Goal: Information Seeking & Learning: Obtain resource

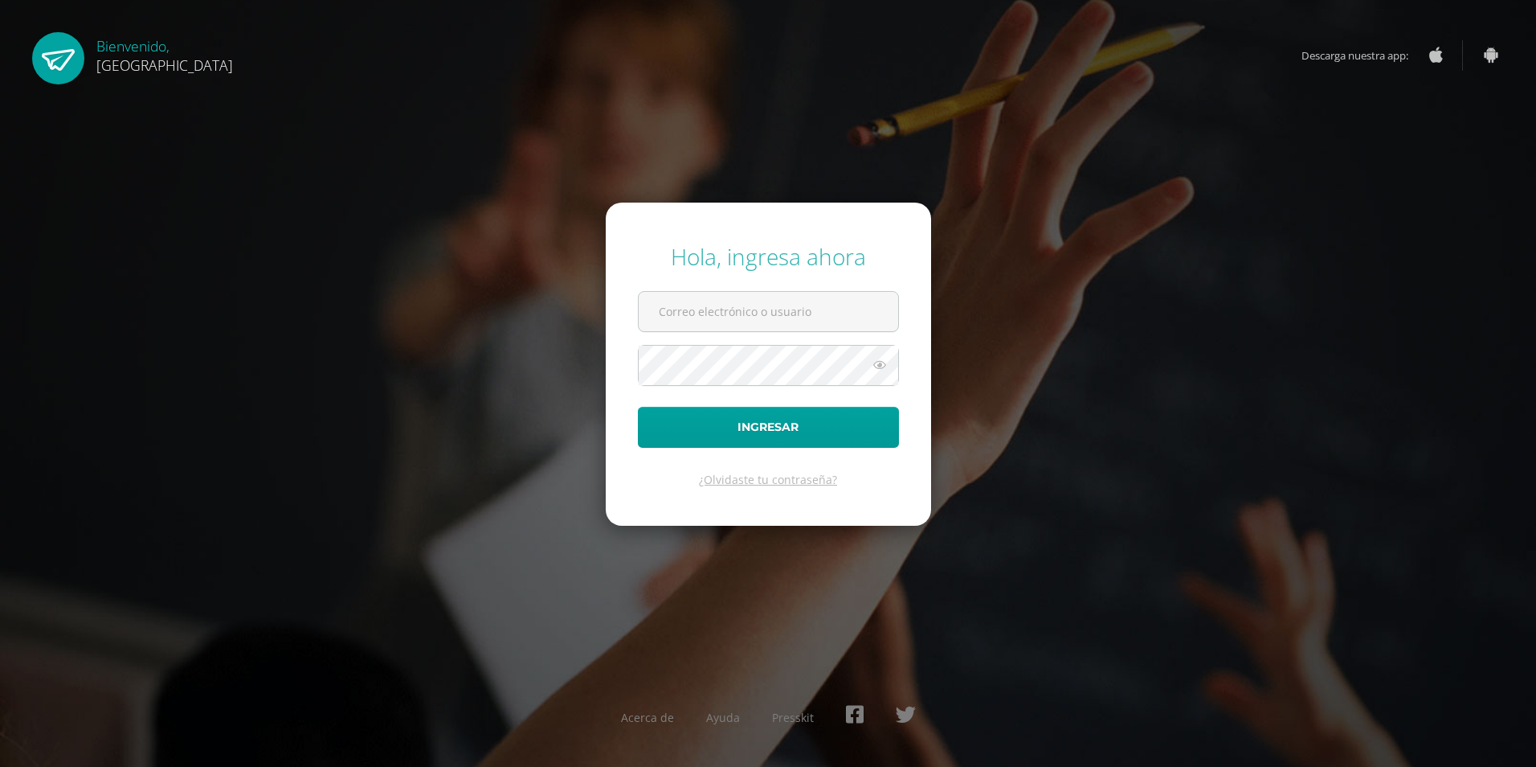
type input "2019784@colegiobelga.edu.gt"
click at [713, 317] on input "2019784@colegiobelga.edu.gt" at bounding box center [769, 311] width 260 height 39
click at [769, 427] on button "Ingresar" at bounding box center [768, 427] width 261 height 41
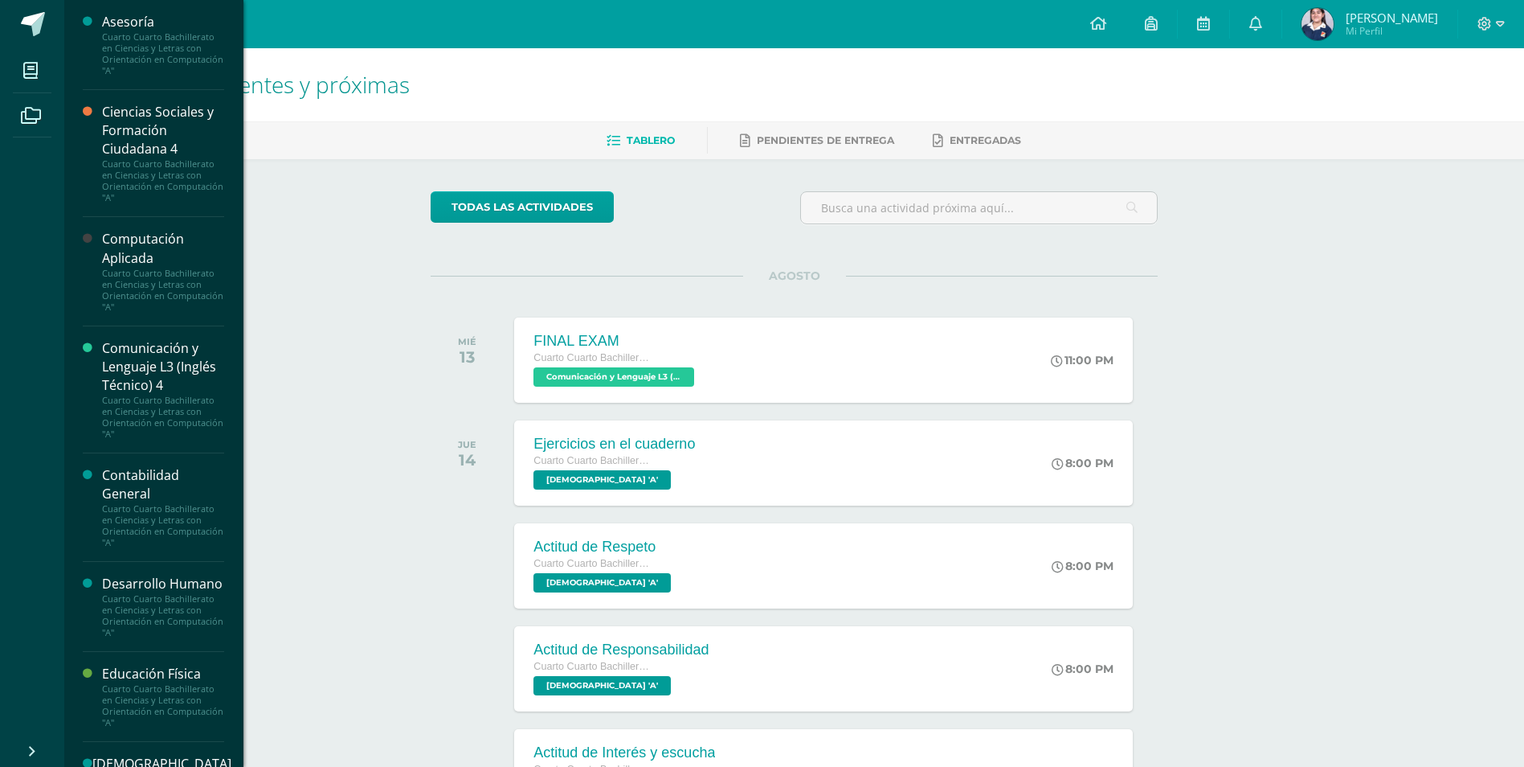
click at [10, 59] on li "Mis cursos" at bounding box center [32, 70] width 64 height 45
click at [149, 149] on div "Ciencias Sociales y Formación Ciudadana 4" at bounding box center [163, 130] width 122 height 55
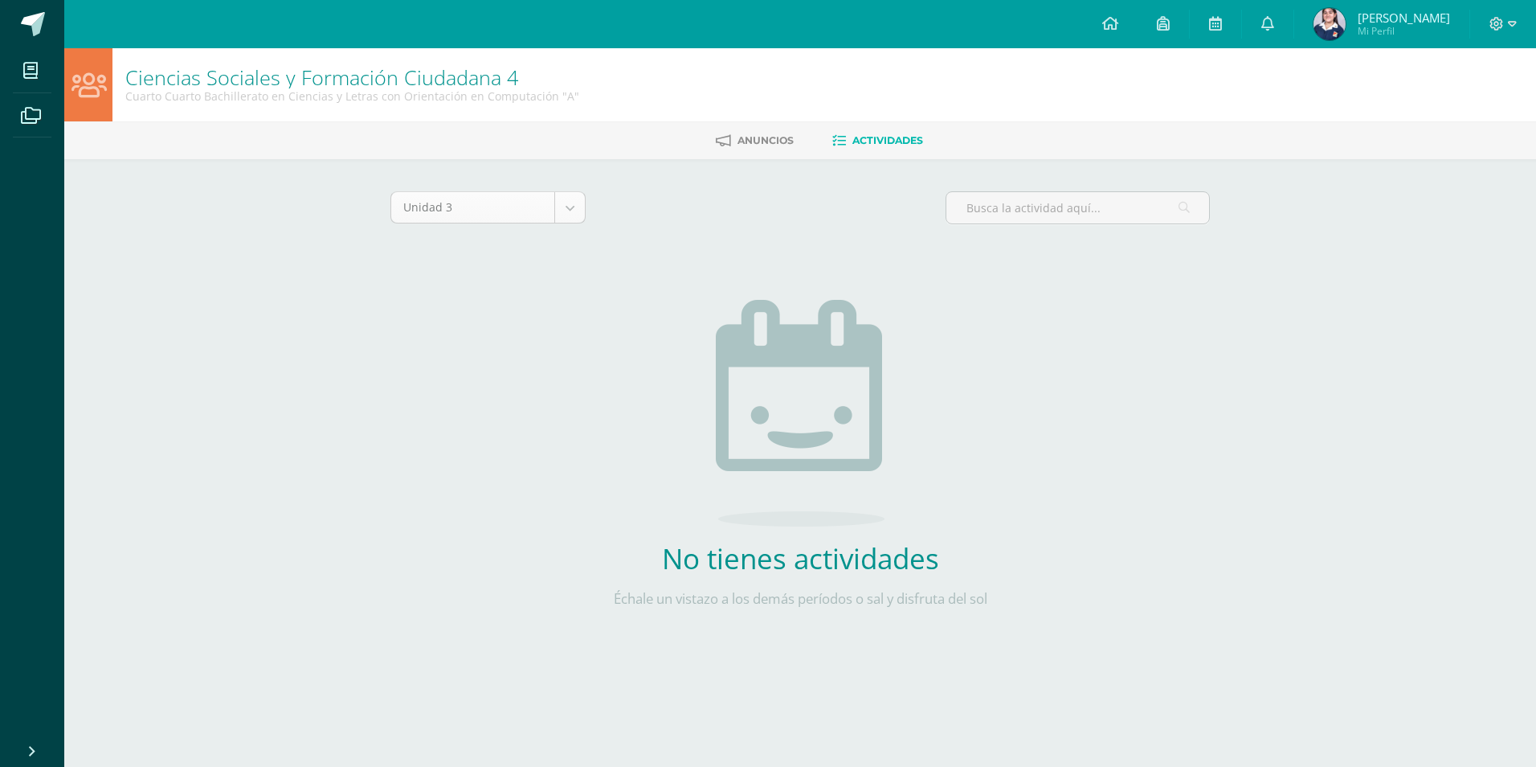
click at [571, 216] on body "Mis cursos Archivos Cerrar panel Asesoría Cuarto Cuarto Bachillerato en Ciencia…" at bounding box center [768, 345] width 1536 height 691
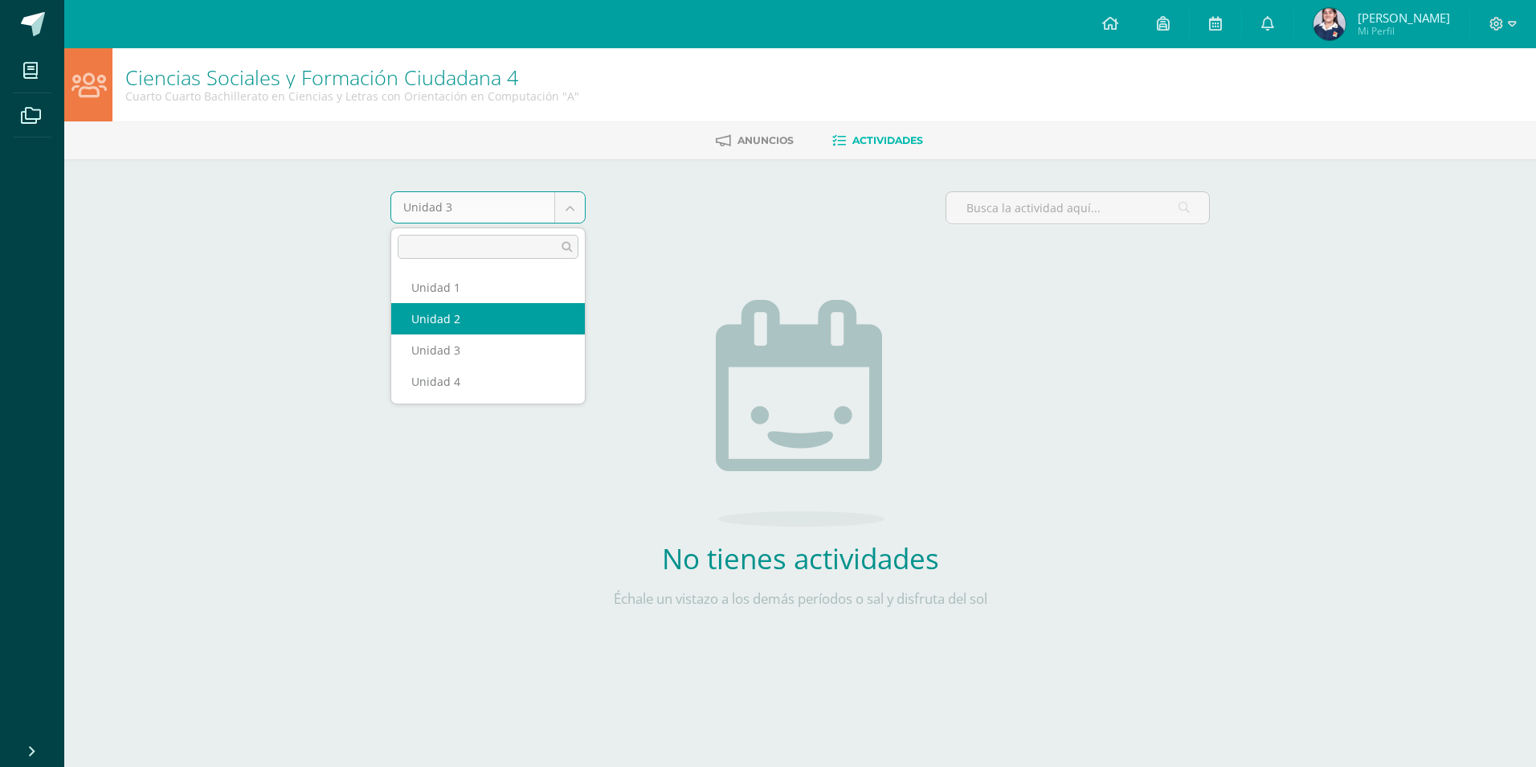
select select "Unidad 2"
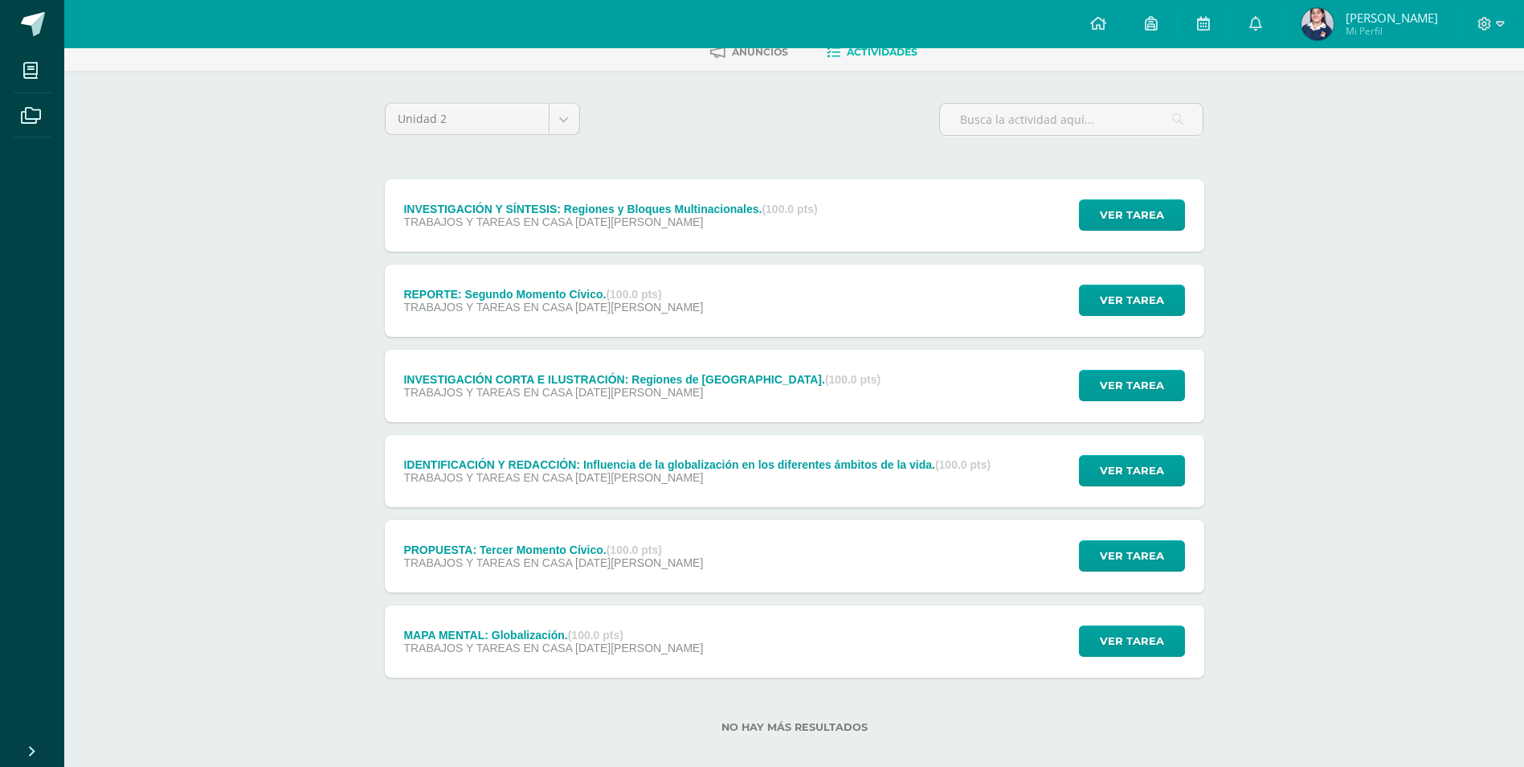
scroll to position [106, 0]
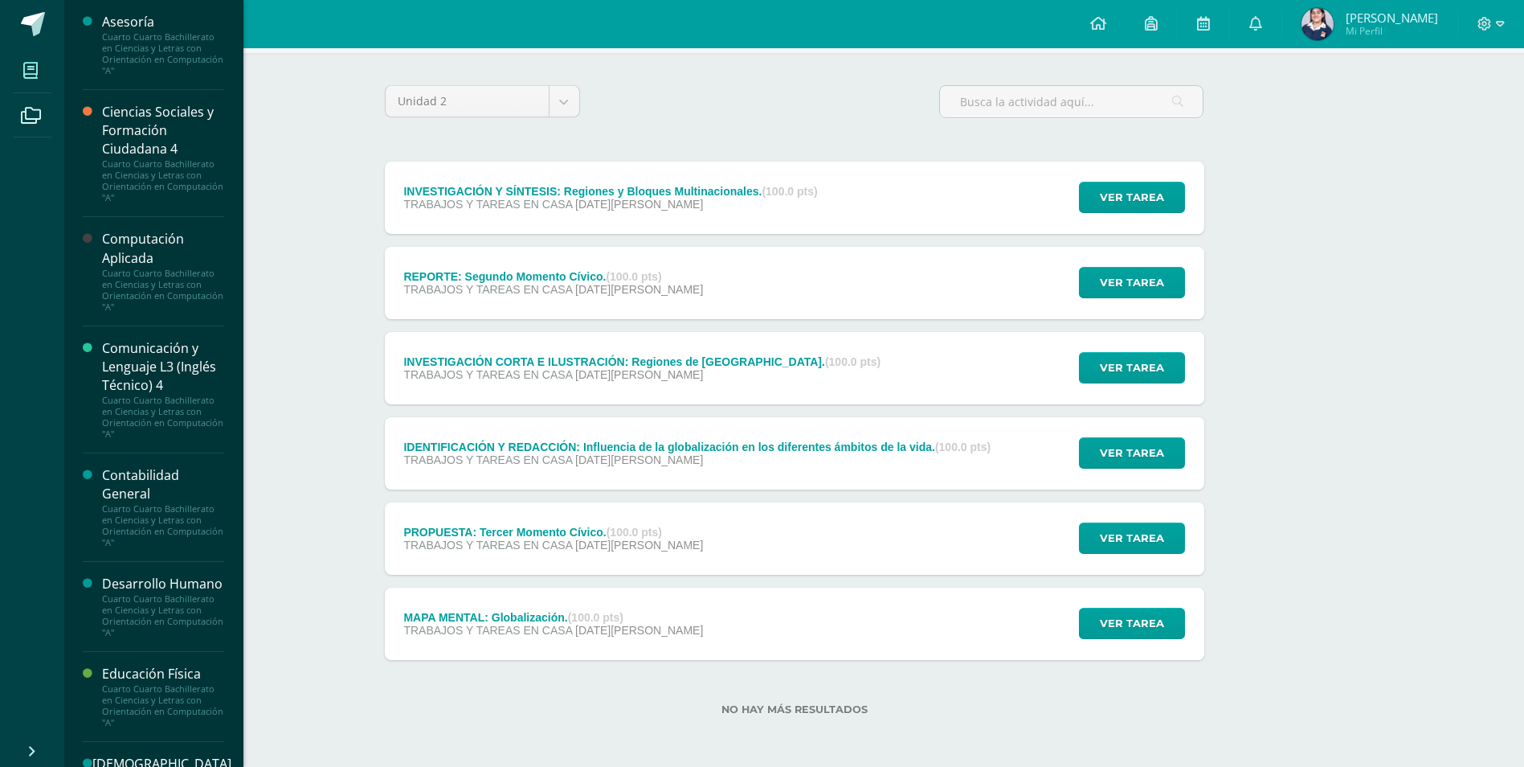
click at [33, 59] on span at bounding box center [31, 70] width 36 height 36
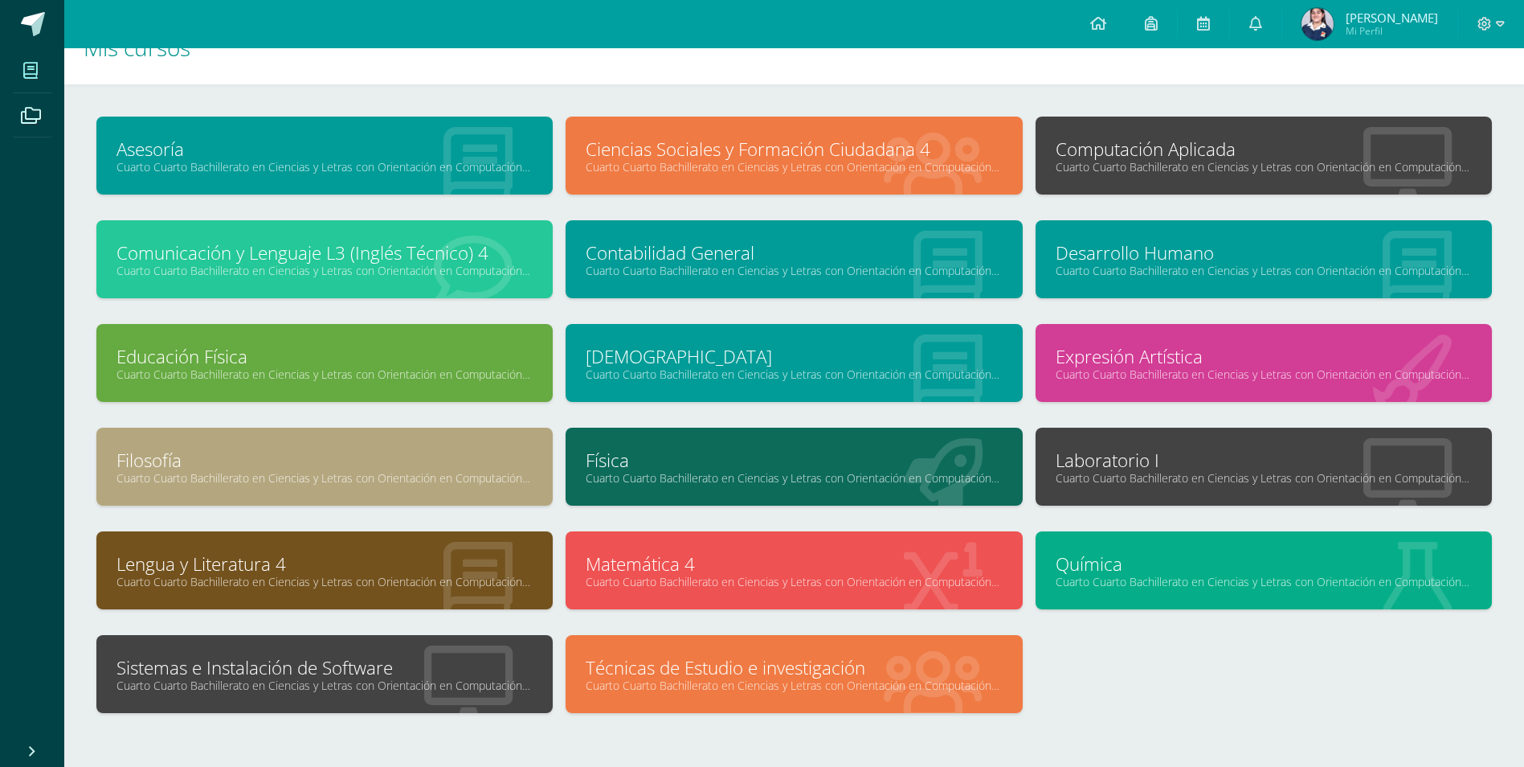
scroll to position [87, 0]
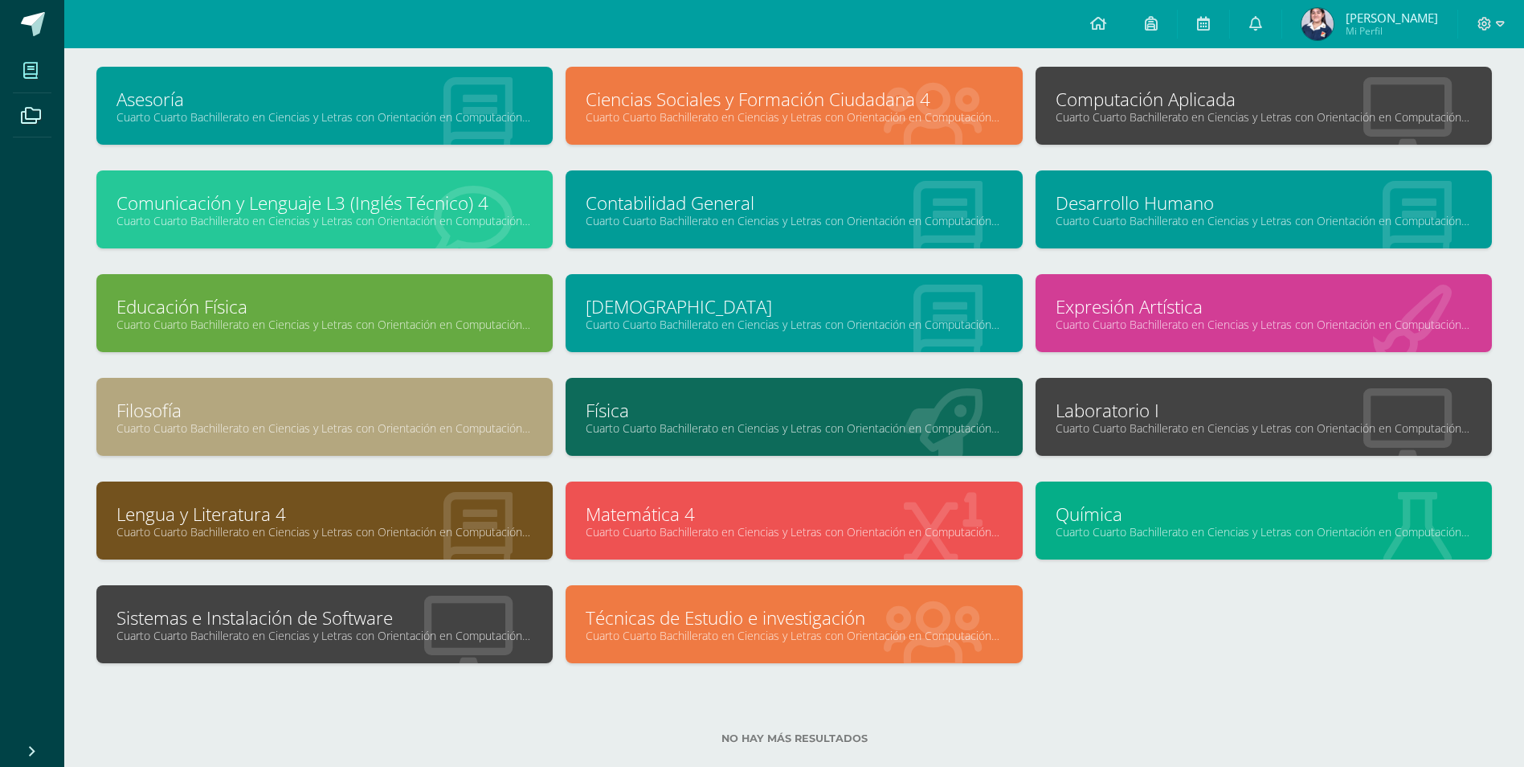
click at [721, 599] on div "Técnicas de Estudio e investigación Cuarto Cuarto Bachillerato en Ciencias y Le…" at bounding box center [794, 624] width 456 height 78
click at [735, 622] on link "Técnicas de Estudio e investigación" at bounding box center [794, 617] width 416 height 25
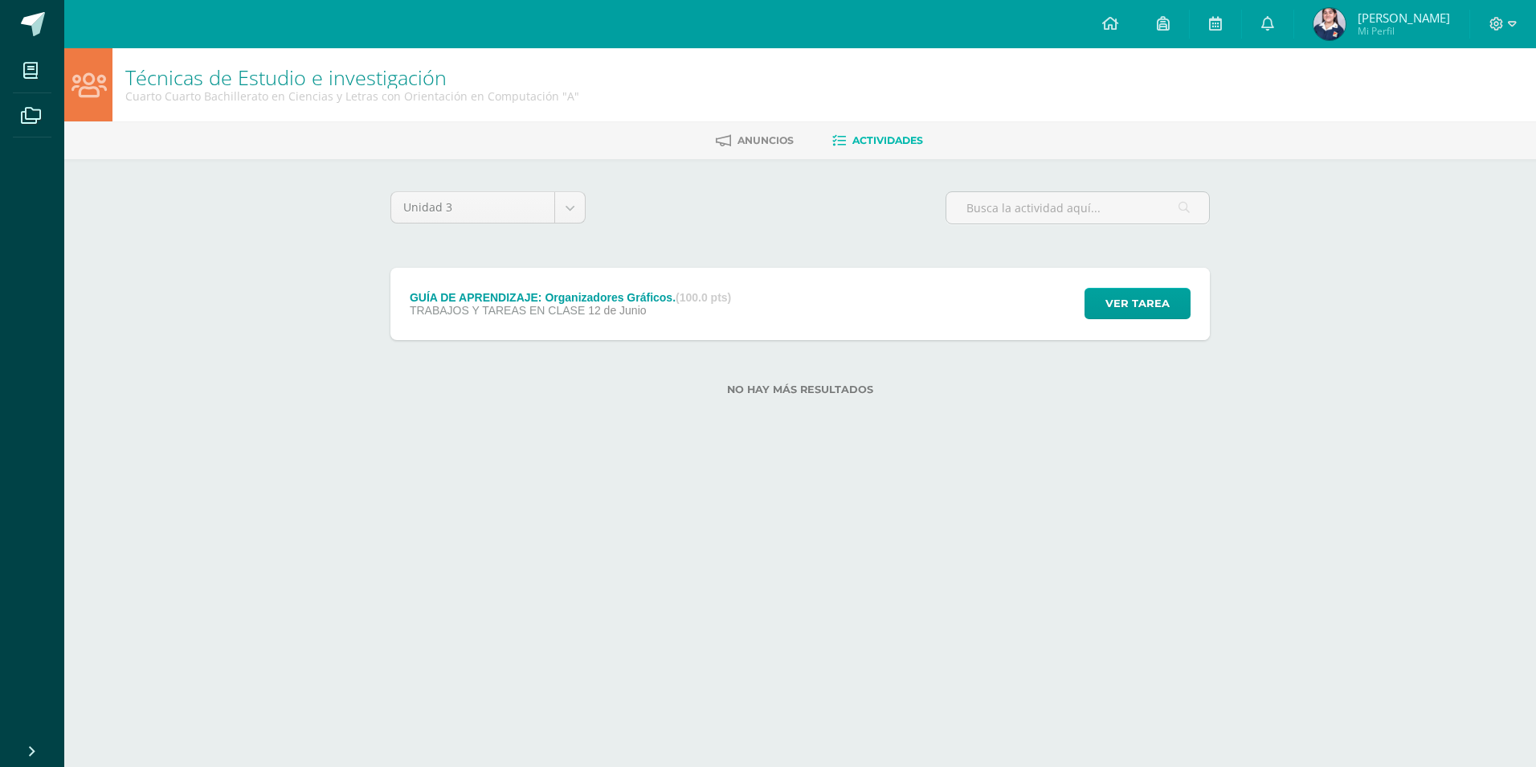
click at [591, 291] on div "GUÍA DE APRENDIZAJE: Organizadores Gráficos. (100.0 pts)" at bounding box center [570, 297] width 321 height 13
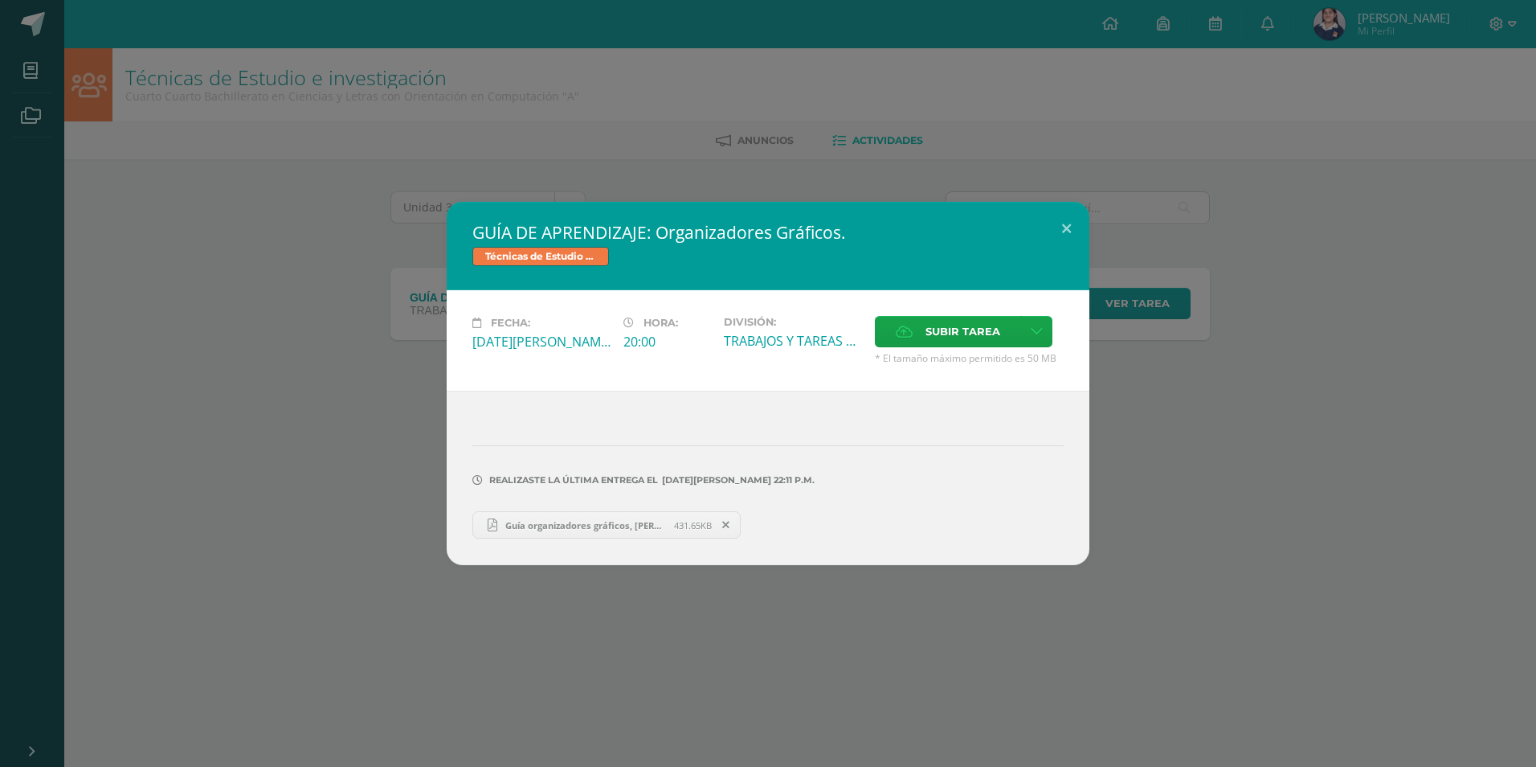
click at [575, 517] on link "Guía organizadores gráficos, Alejandra Pérez.pdf 431.65KB" at bounding box center [606, 524] width 268 height 27
